Goal: Information Seeking & Learning: Learn about a topic

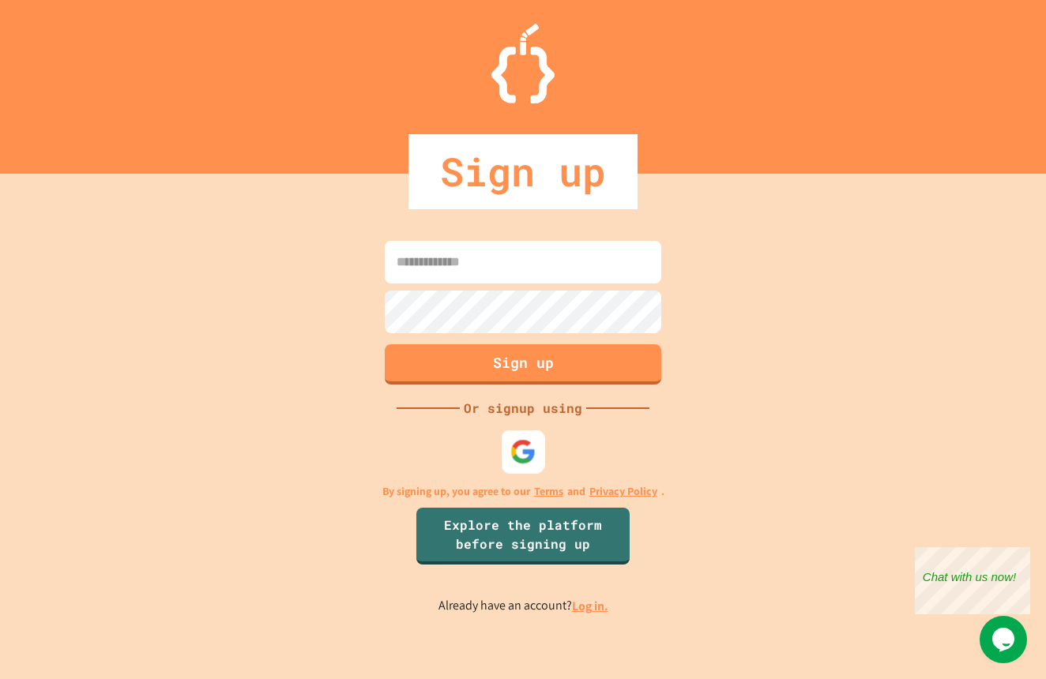
click at [523, 458] on img at bounding box center [523, 452] width 26 height 26
click at [575, 548] on link "Explore the platform before signing up" at bounding box center [522, 535] width 215 height 58
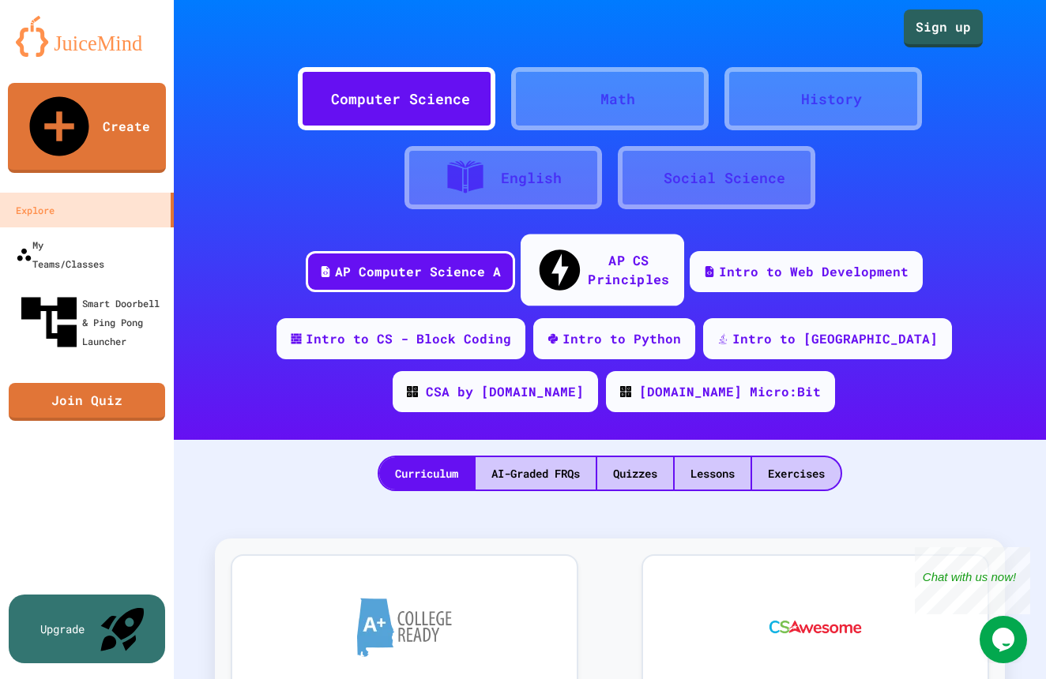
click at [592, 257] on div "AP CS Principles" at bounding box center [628, 269] width 81 height 39
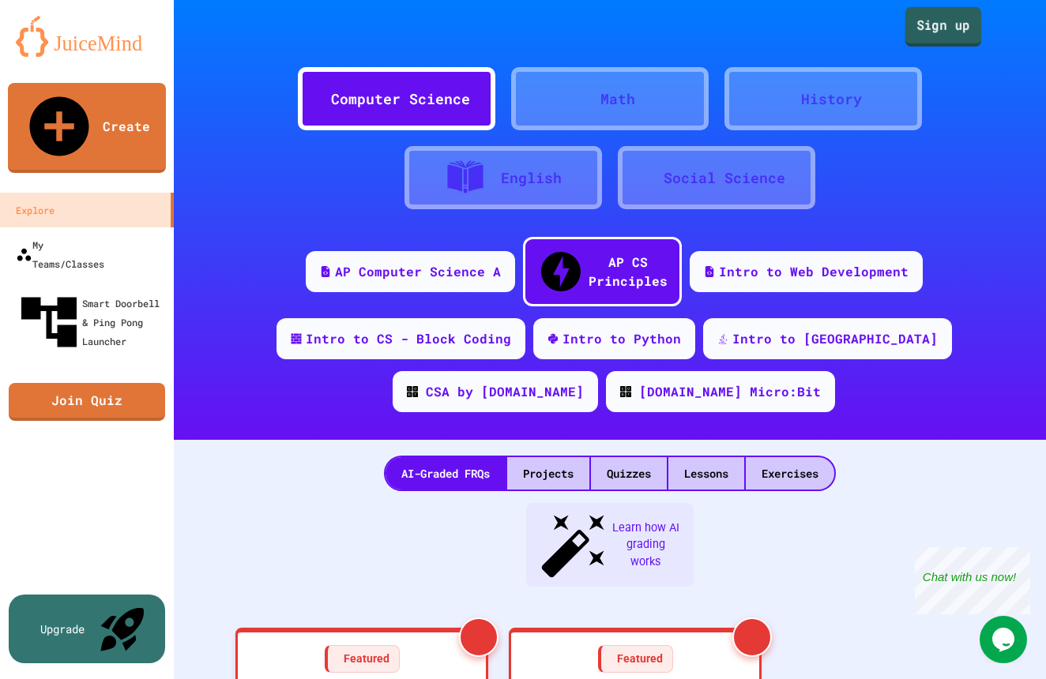
click at [951, 45] on link "Sign up" at bounding box center [943, 26] width 77 height 39
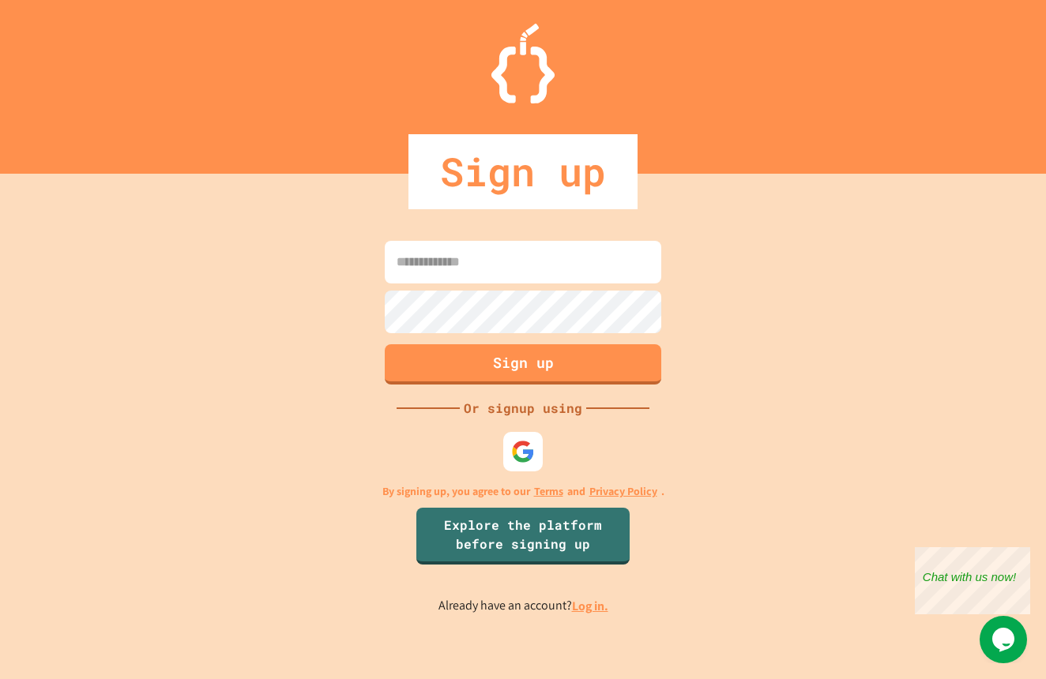
click at [456, 264] on input at bounding box center [523, 262] width 276 height 43
click at [531, 466] on div at bounding box center [522, 451] width 43 height 43
click at [522, 452] on img at bounding box center [522, 451] width 25 height 25
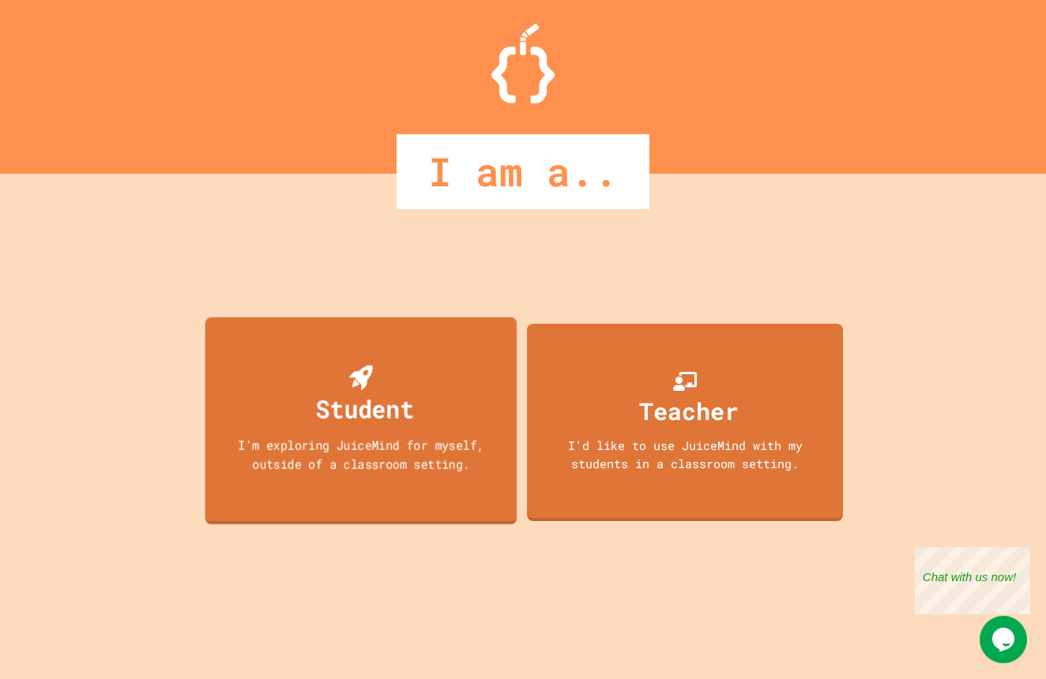
click at [435, 385] on div "Student I'm exploring JuiceMind for myself, outside of a classroom setting." at bounding box center [361, 421] width 312 height 208
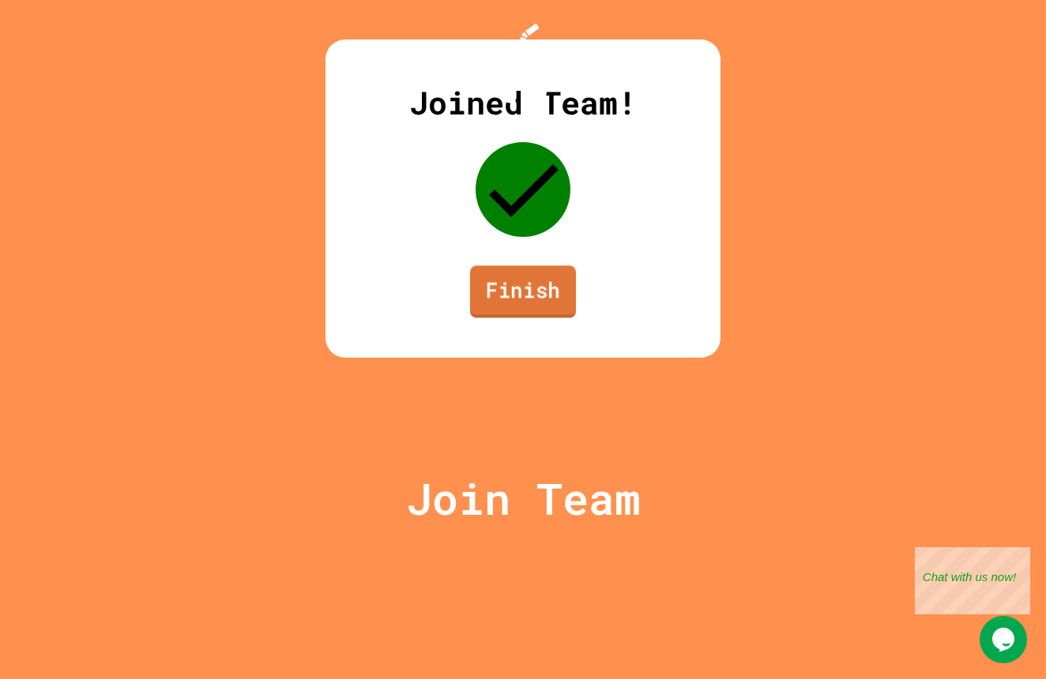
click at [555, 317] on link "Finish" at bounding box center [523, 291] width 106 height 52
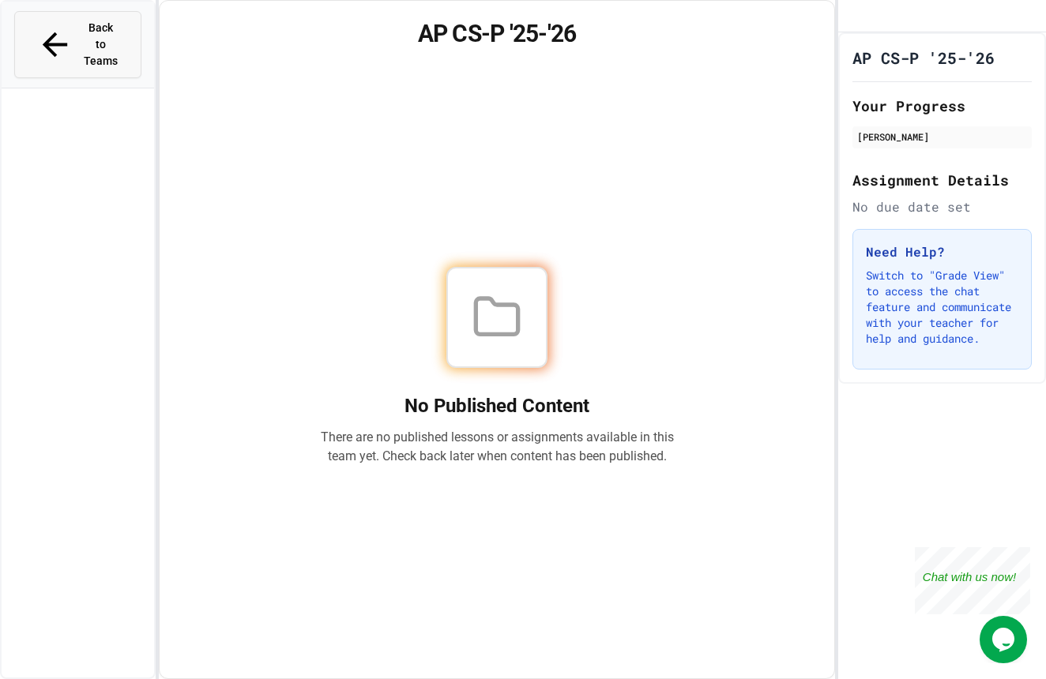
click at [116, 39] on button "Back to Teams" at bounding box center [77, 44] width 127 height 67
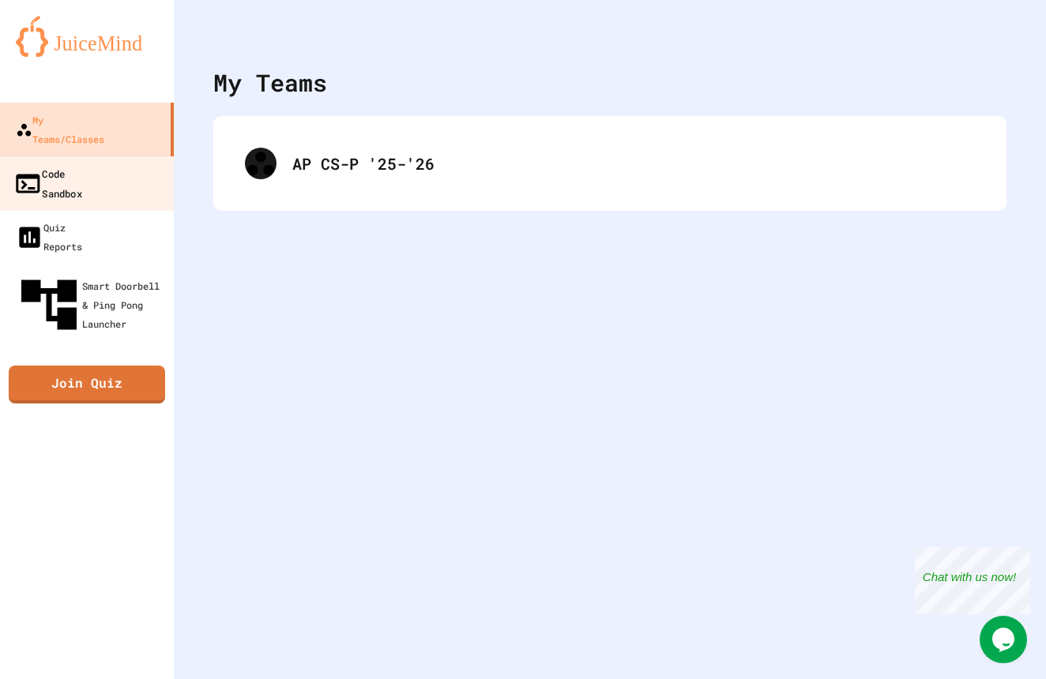
click at [112, 156] on link "Code Sandbox" at bounding box center [87, 183] width 179 height 55
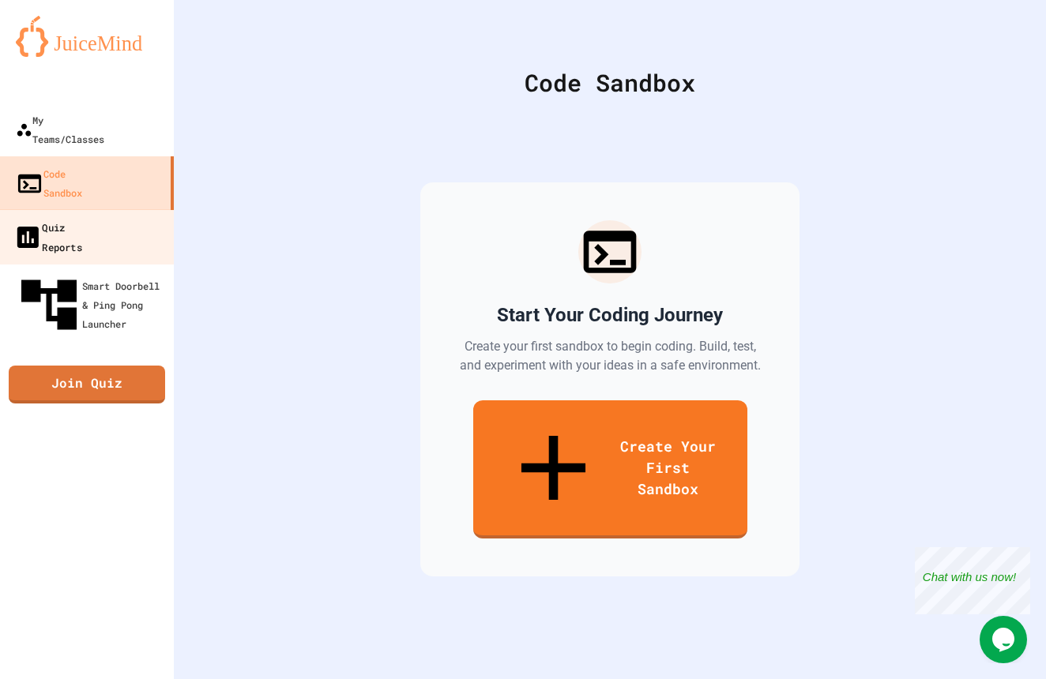
click at [119, 209] on link "Quiz Reports" at bounding box center [87, 236] width 179 height 55
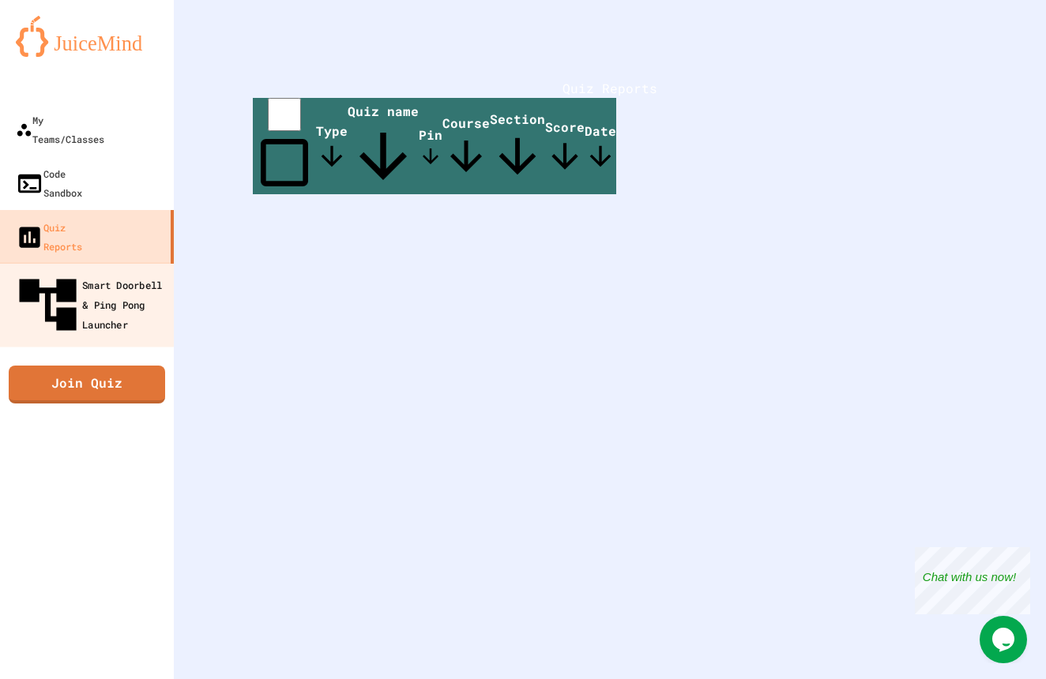
click at [120, 271] on div "Smart Doorbell & Ping Pong Launcher" at bounding box center [91, 305] width 156 height 69
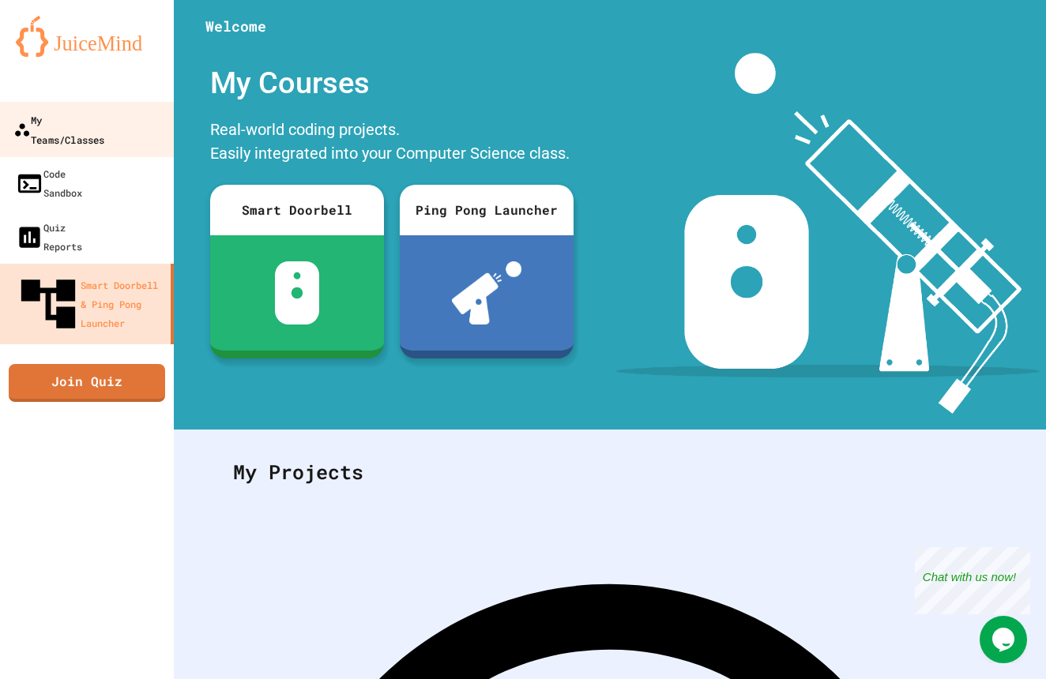
click at [104, 123] on div "My Teams/Classes" at bounding box center [58, 129] width 91 height 39
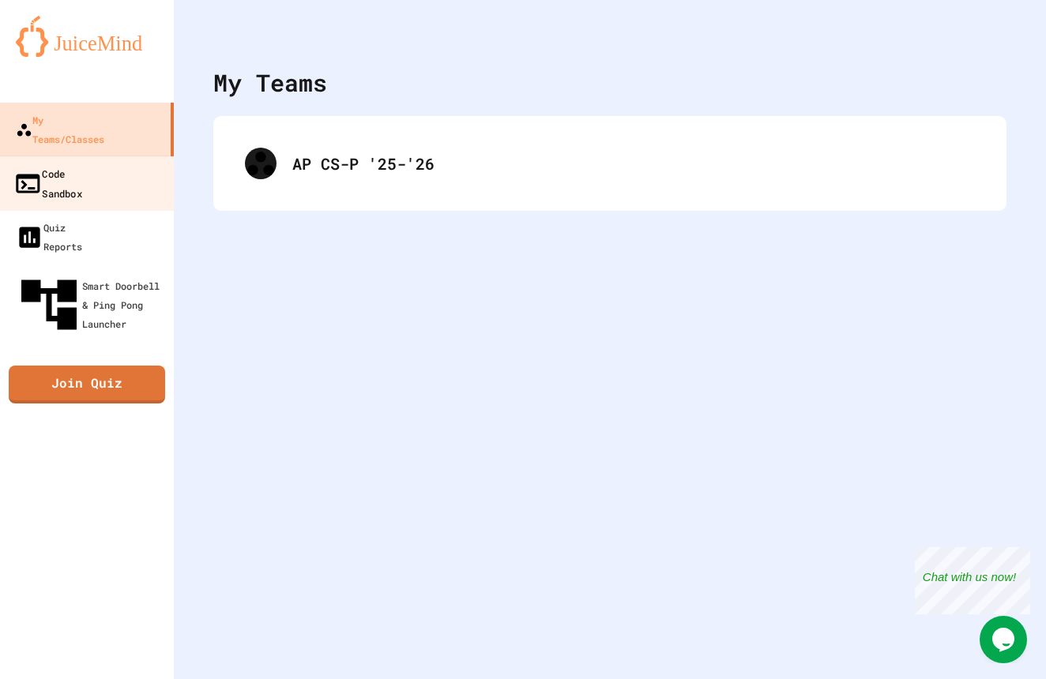
click at [120, 156] on link "Code Sandbox" at bounding box center [87, 183] width 179 height 55
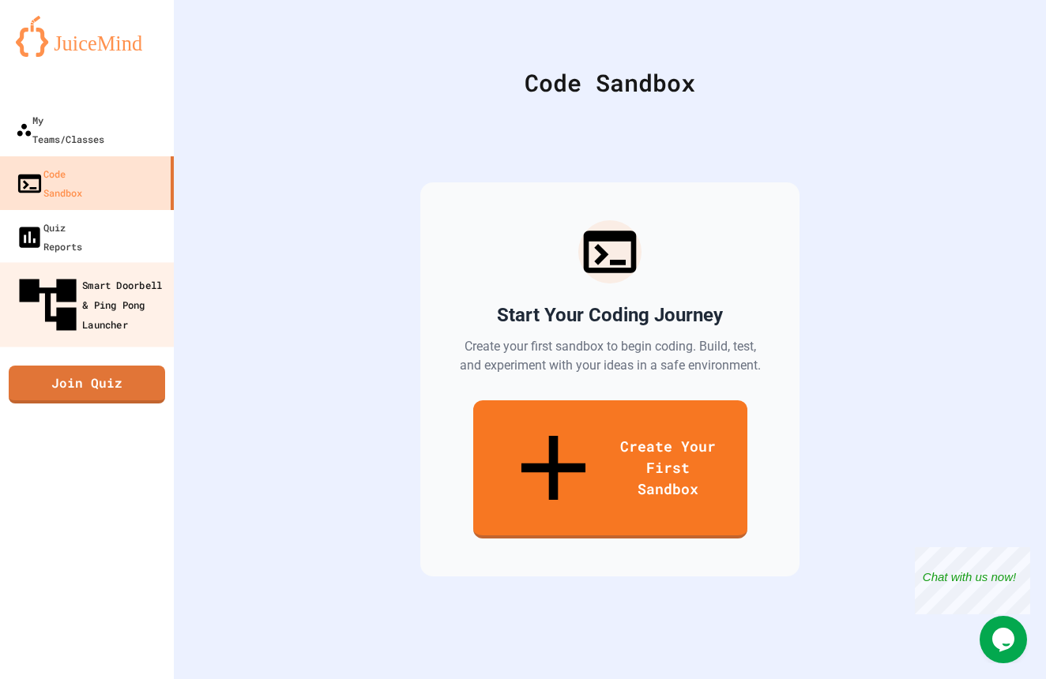
click at [120, 271] on div "Smart Doorbell & Ping Pong Launcher" at bounding box center [91, 305] width 156 height 69
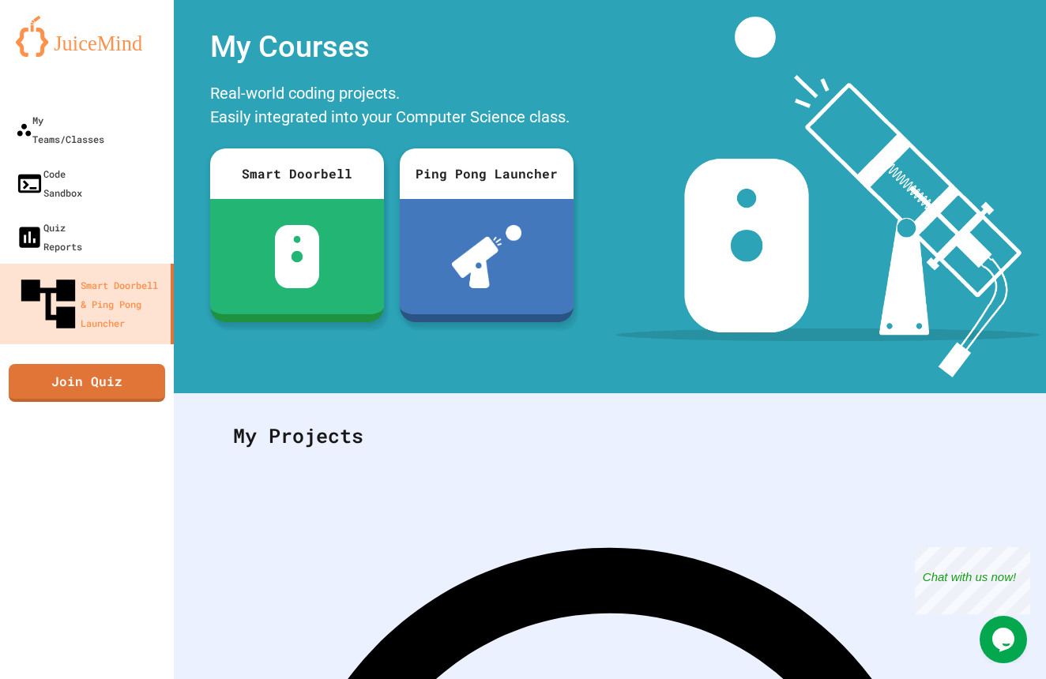
scroll to position [114, 0]
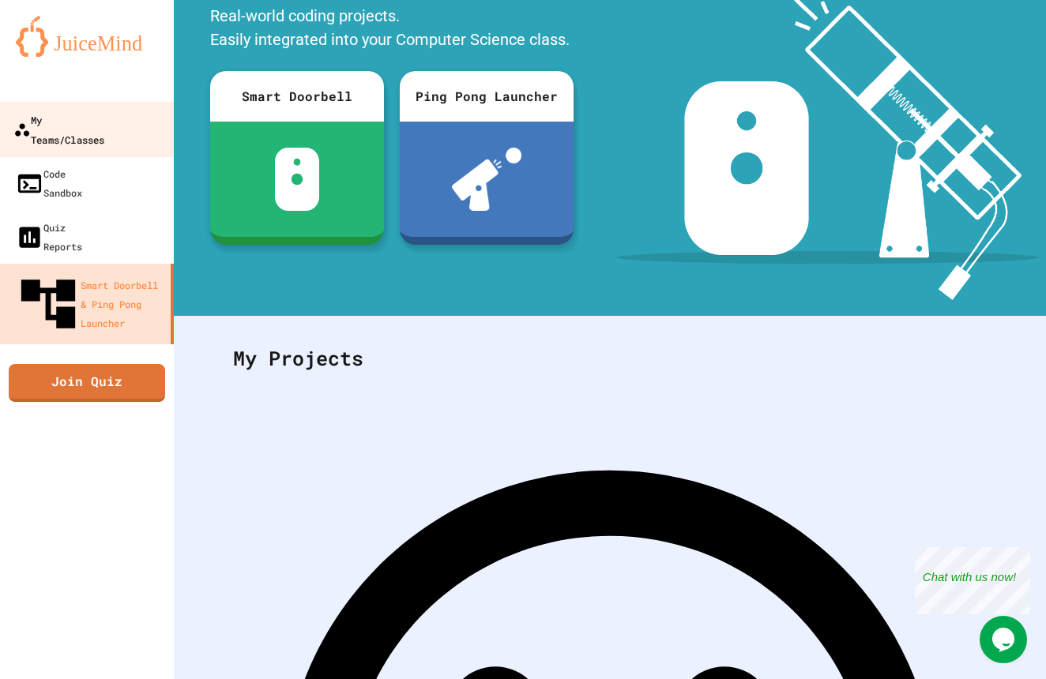
click at [104, 115] on div "My Teams/Classes" at bounding box center [58, 129] width 91 height 39
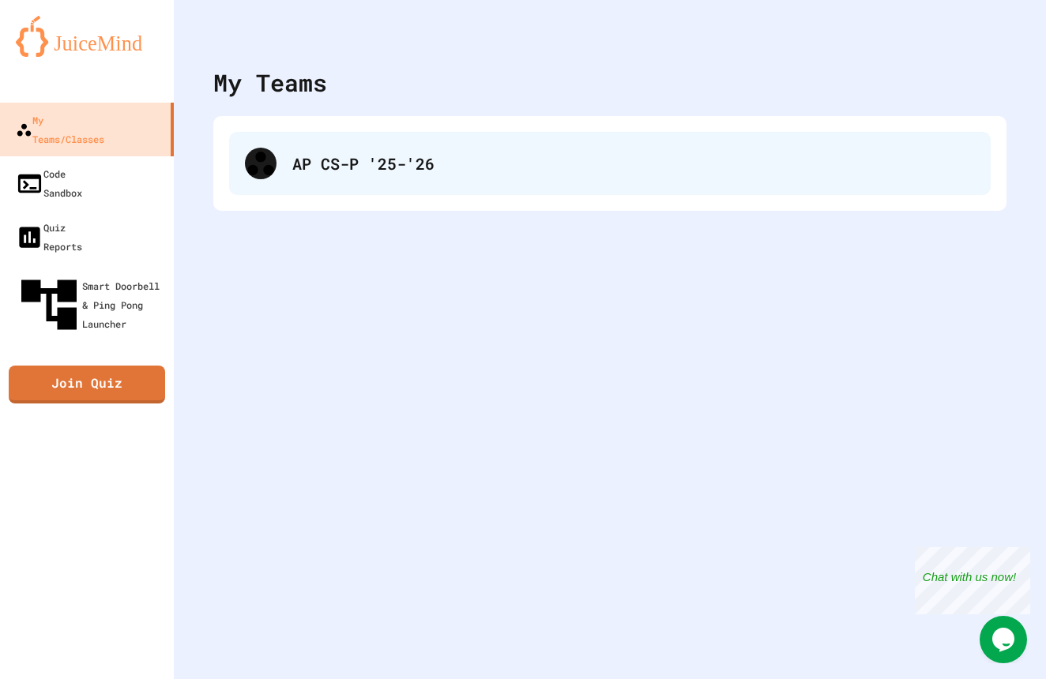
click at [563, 179] on div "AP CS-P '25-'26" at bounding box center [609, 163] width 761 height 63
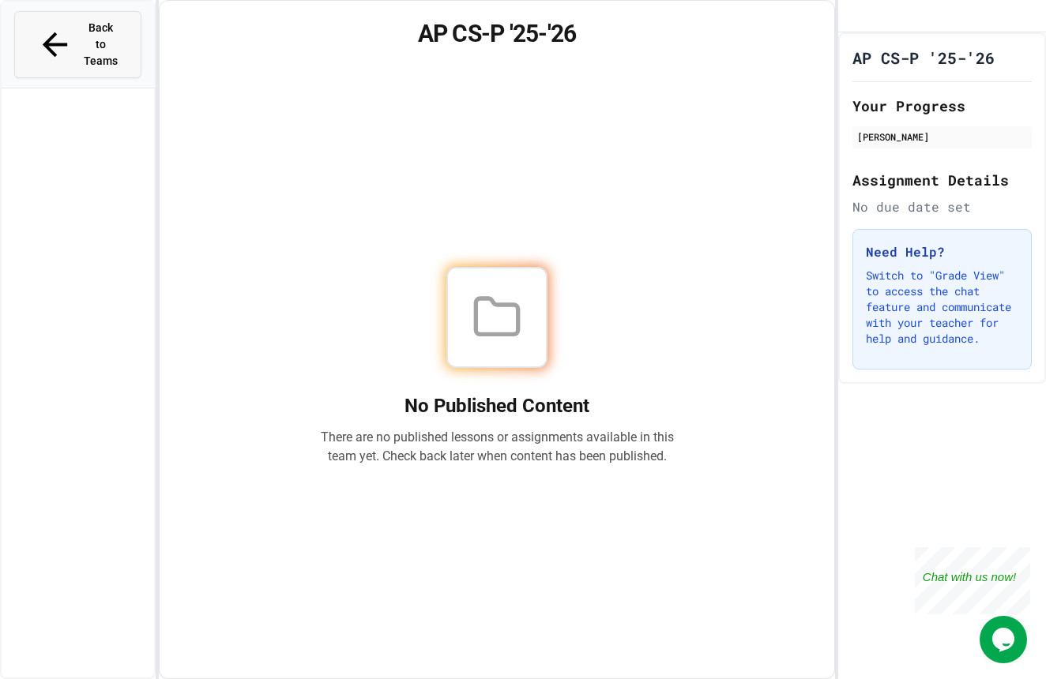
click at [96, 34] on span "Back to Teams" at bounding box center [101, 45] width 37 height 50
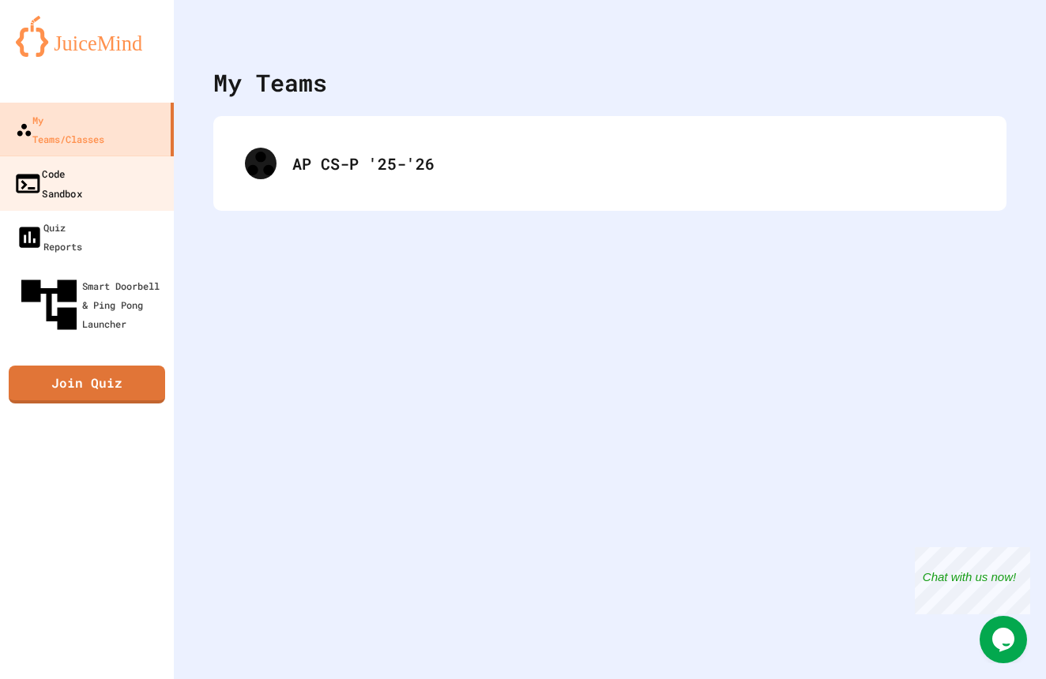
click at [112, 156] on link "Code Sandbox" at bounding box center [87, 183] width 179 height 55
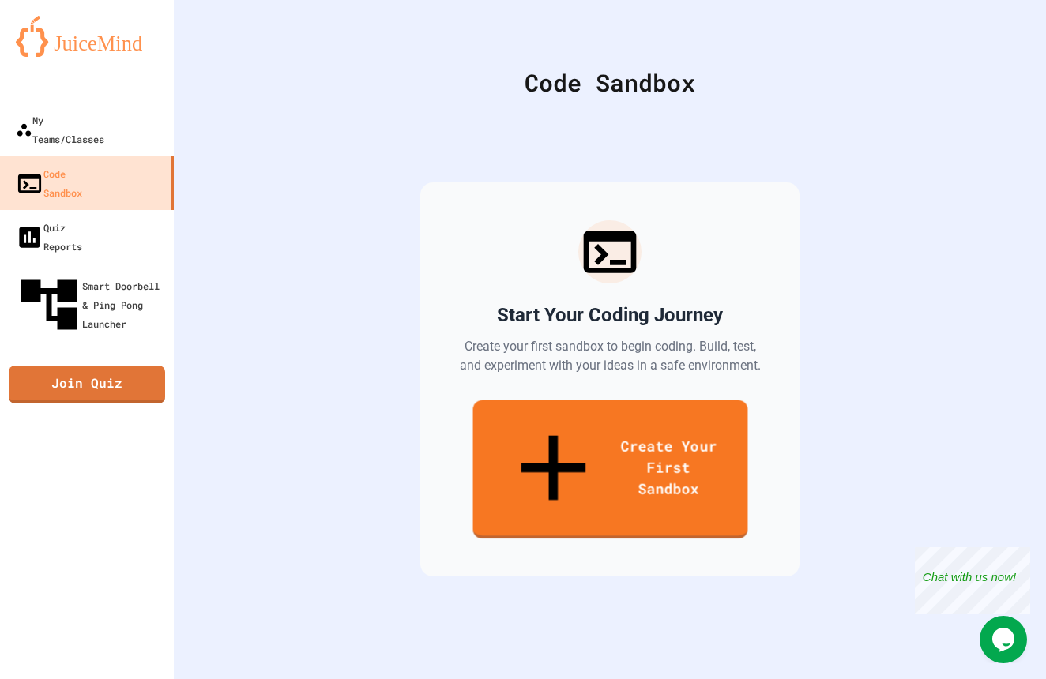
drag, startPoint x: 666, startPoint y: 445, endPoint x: 685, endPoint y: 464, distance: 26.3
click at [685, 464] on link "Create Your First Sandbox" at bounding box center [609, 469] width 275 height 139
click at [99, 209] on link "Quiz Reports" at bounding box center [87, 236] width 179 height 55
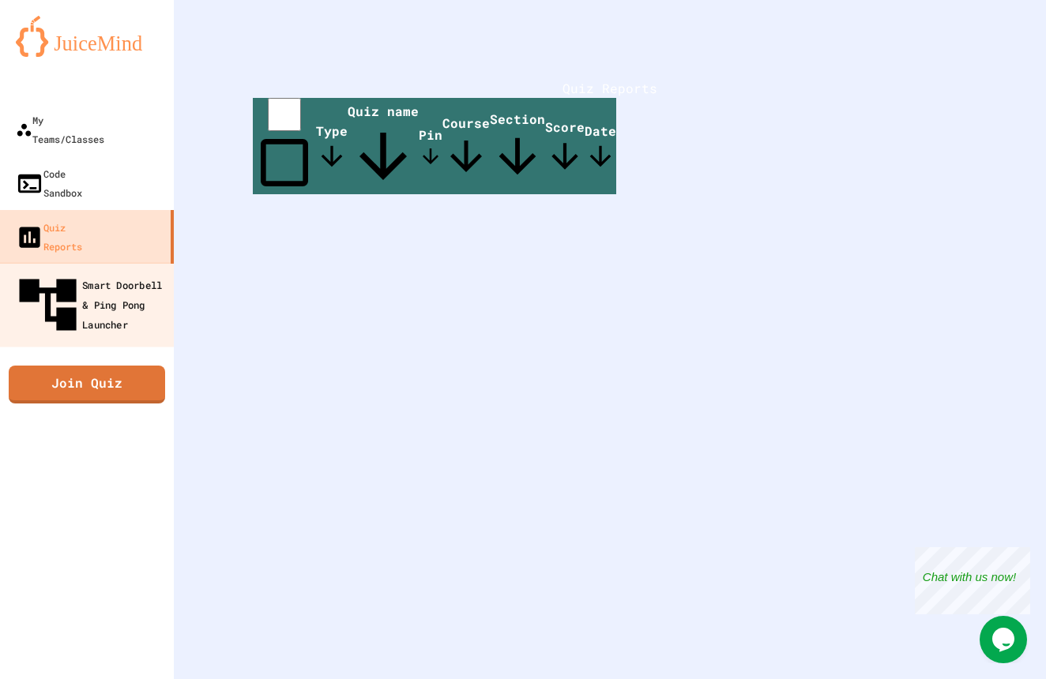
click at [105, 271] on div "Smart Doorbell & Ping Pong Launcher" at bounding box center [91, 305] width 156 height 69
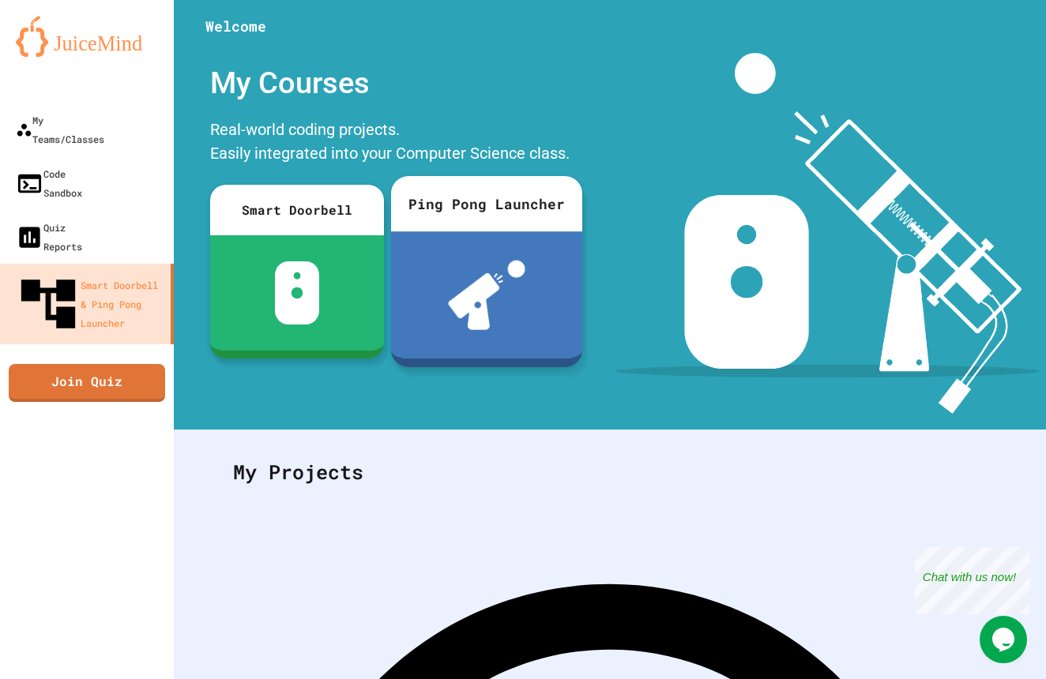
click at [494, 294] on img at bounding box center [486, 295] width 77 height 69
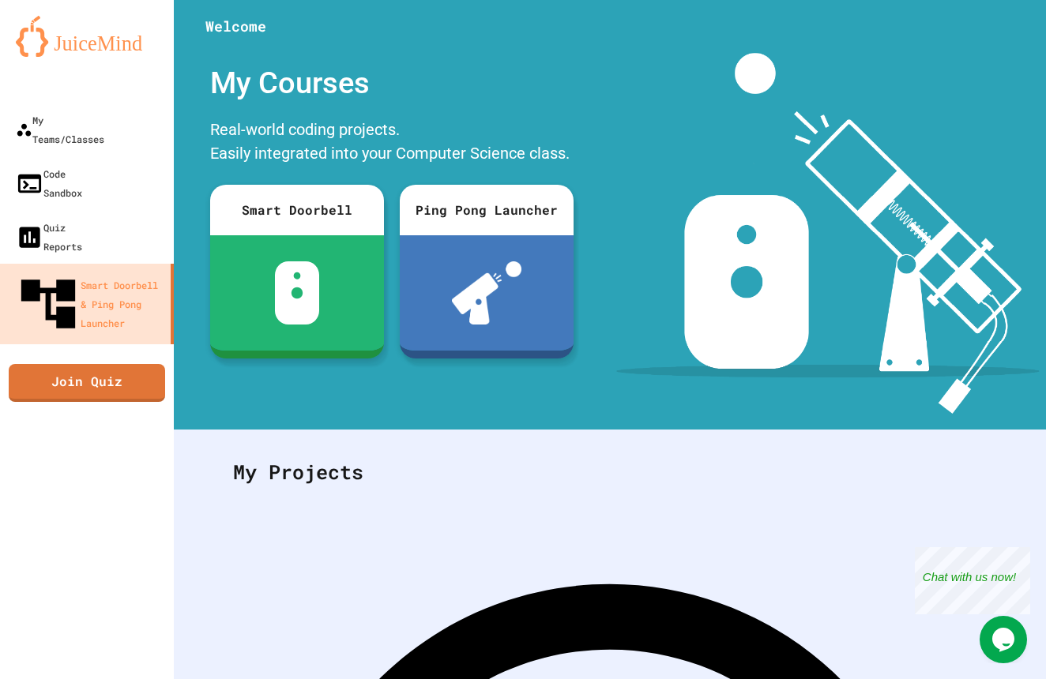
scroll to position [347, 0]
